Goal: Task Accomplishment & Management: Use online tool/utility

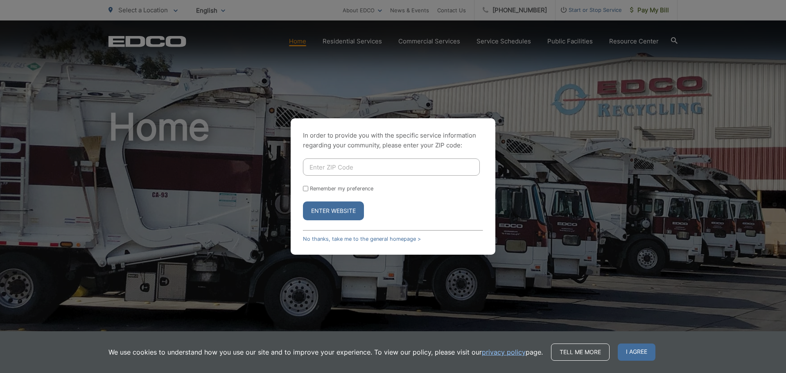
click at [370, 164] on input "Enter ZIP Code" at bounding box center [391, 166] width 177 height 17
type input "92078"
click at [334, 213] on button "Enter Website" at bounding box center [333, 210] width 61 height 19
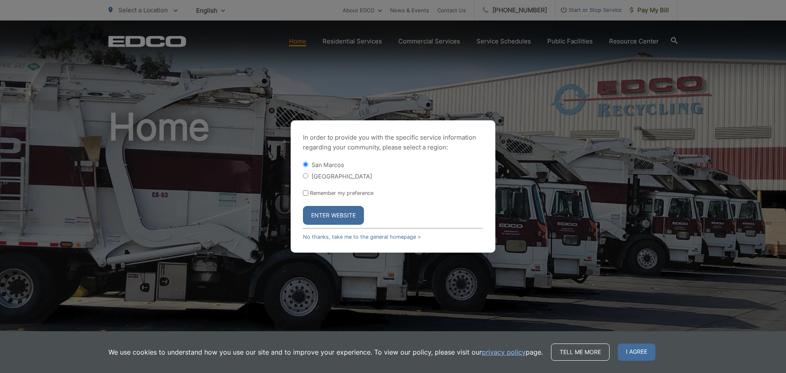
click at [332, 210] on button "Enter Website" at bounding box center [333, 215] width 61 height 19
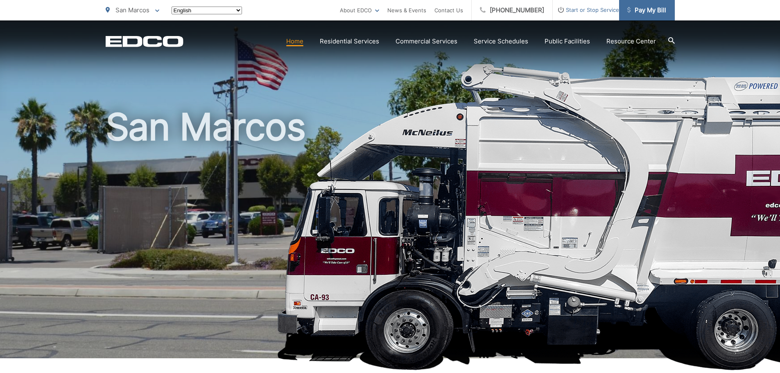
click at [643, 11] on span "Pay My Bill" at bounding box center [646, 10] width 39 height 10
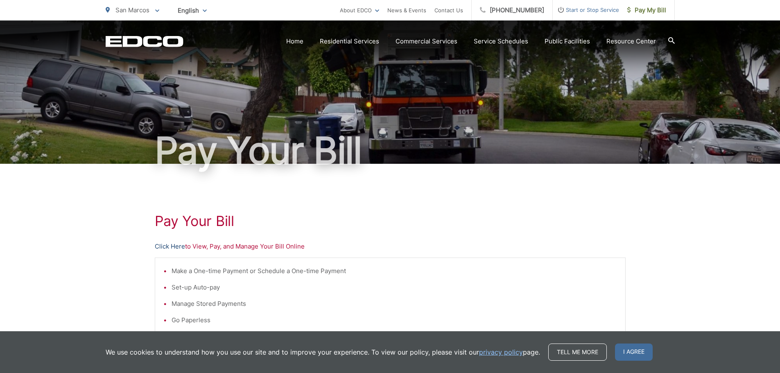
click at [160, 244] on link "Click Here" at bounding box center [170, 246] width 30 height 10
